Goal: Find specific page/section: Find specific page/section

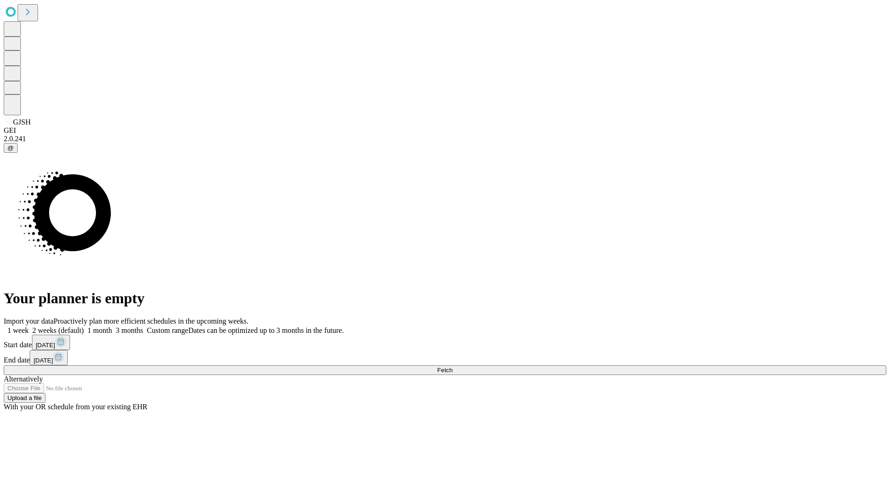
click at [452, 367] on span "Fetch" at bounding box center [444, 370] width 15 height 7
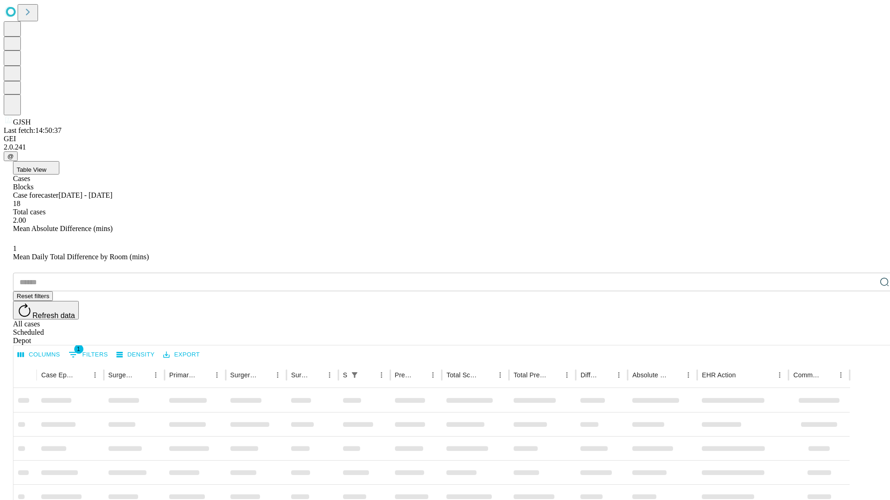
click at [865, 337] on div "Depot" at bounding box center [454, 341] width 882 height 8
